Goal: Task Accomplishment & Management: Use online tool/utility

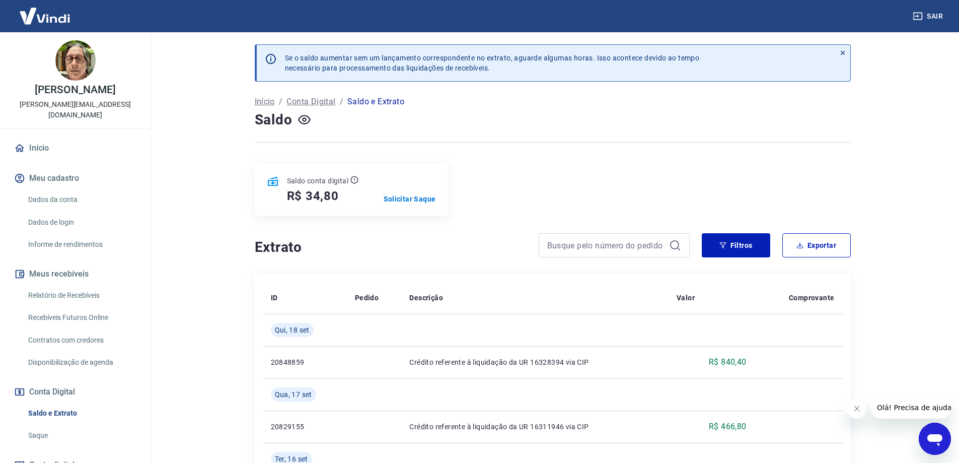
scroll to position [63, 0]
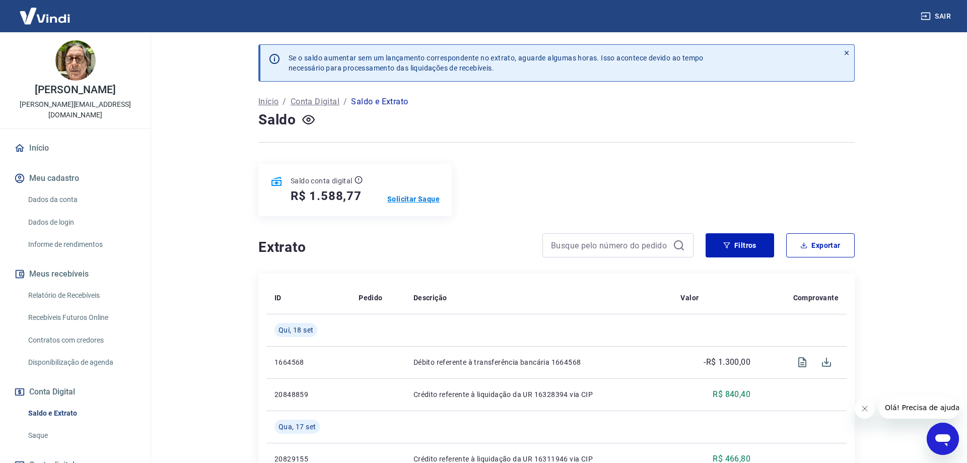
click at [413, 198] on p "Solicitar Saque" at bounding box center [413, 199] width 52 height 10
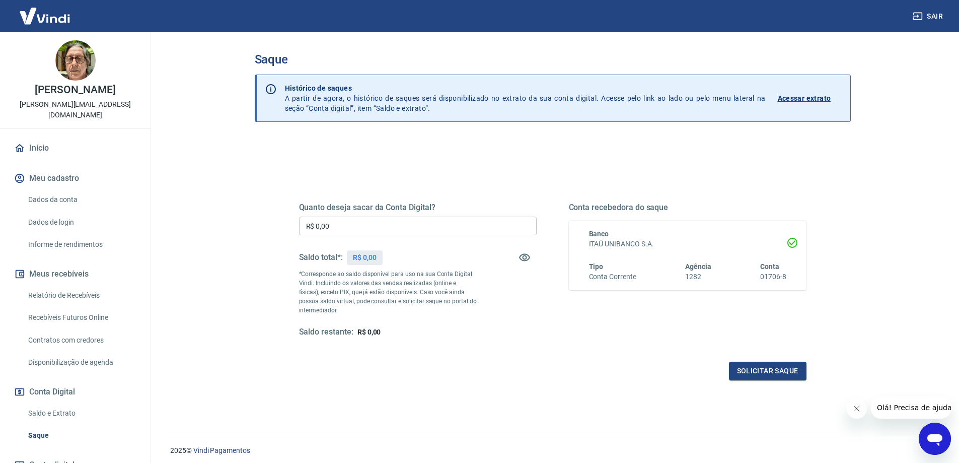
click at [377, 225] on input "R$ 0,00" at bounding box center [418, 226] width 238 height 19
type input "R$ 1.580,00"
click at [754, 378] on button "Solicitar saque" at bounding box center [768, 371] width 78 height 19
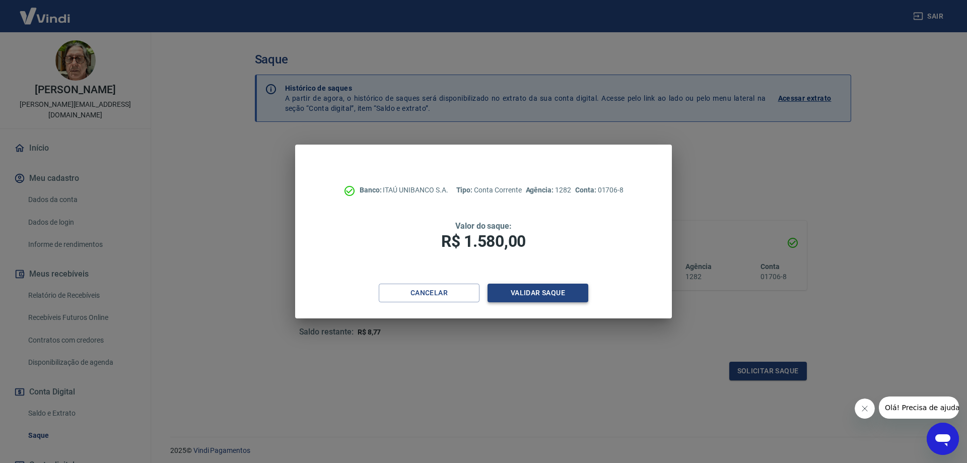
click at [528, 292] on button "Validar saque" at bounding box center [537, 293] width 101 height 19
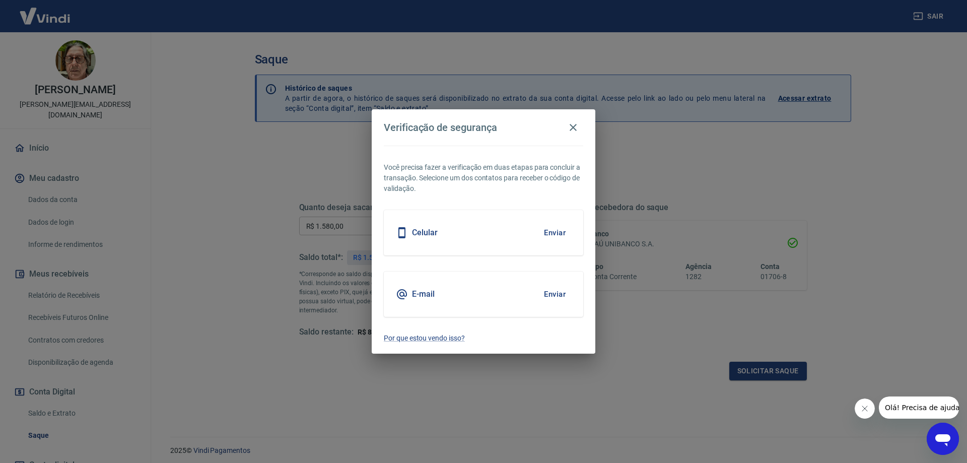
click at [551, 295] on button "Enviar" at bounding box center [554, 294] width 33 height 21
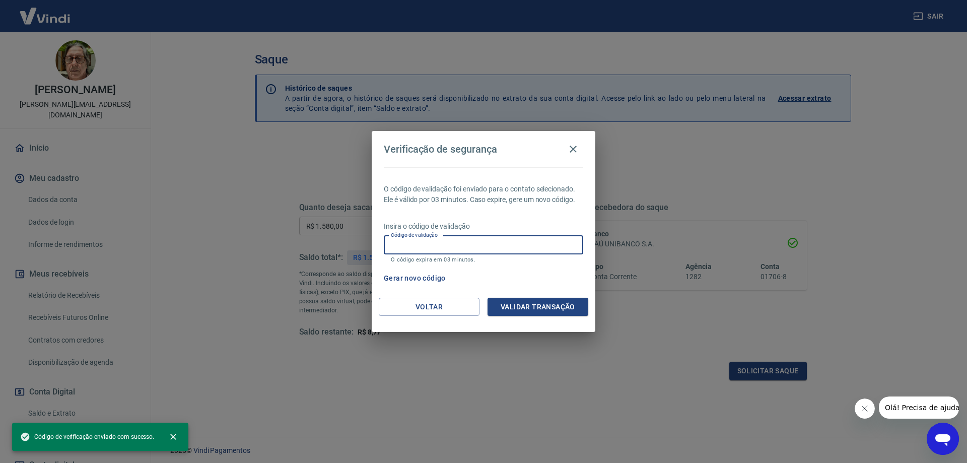
click at [410, 239] on div "Código de validação Código de validação O código expira em 03 minutos." at bounding box center [483, 249] width 199 height 27
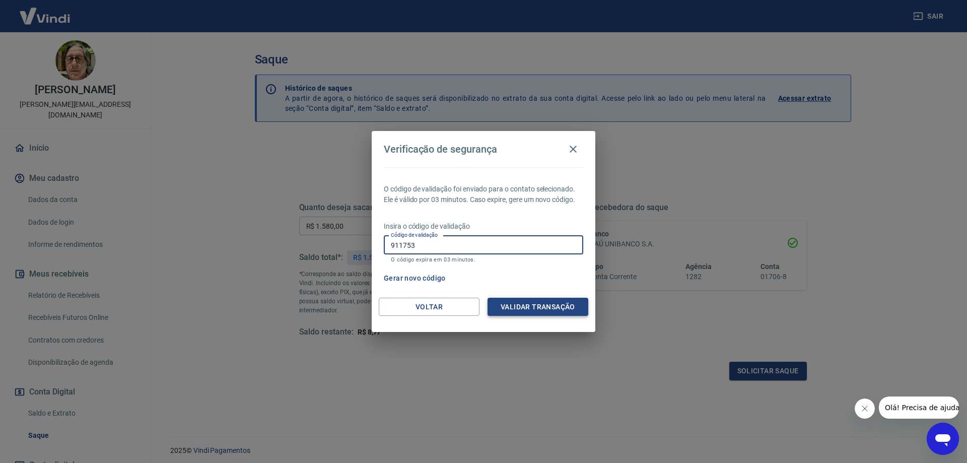
type input "911753"
click at [500, 306] on button "Validar transação" at bounding box center [537, 307] width 101 height 19
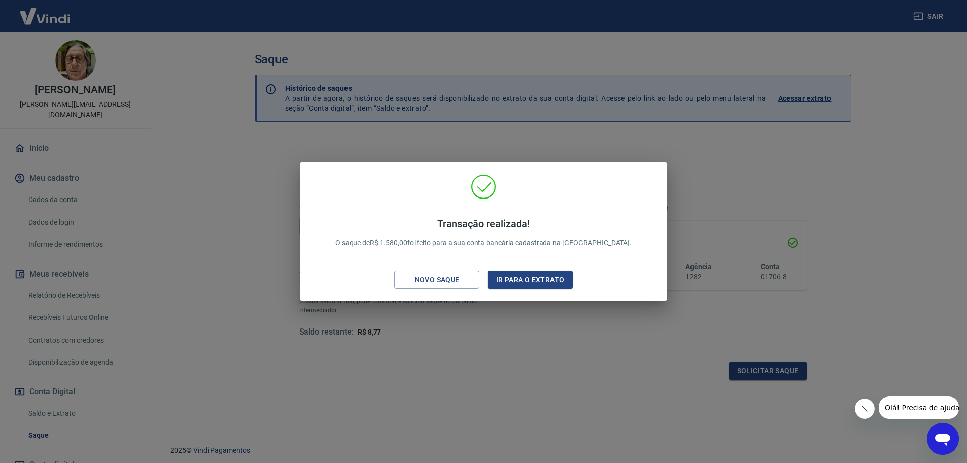
click at [551, 181] on div "Transação realizada! O saque de R$ 1.580,00 foi feito para a sua conta bancária…" at bounding box center [483, 233] width 351 height 119
click at [390, 146] on div "Transação realizada! O saque de R$ 1.580,00 foi feito para a sua conta bancária…" at bounding box center [483, 231] width 967 height 463
